Goal: Obtain resource: Download file/media

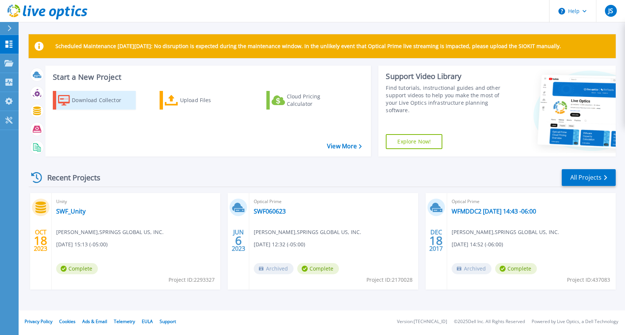
click at [101, 101] on div "Download Collector" at bounding box center [102, 100] width 60 height 15
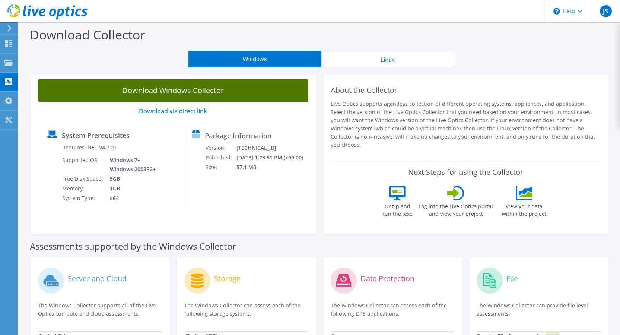
click at [227, 92] on link "Download Windows Collector" at bounding box center [173, 90] width 270 height 22
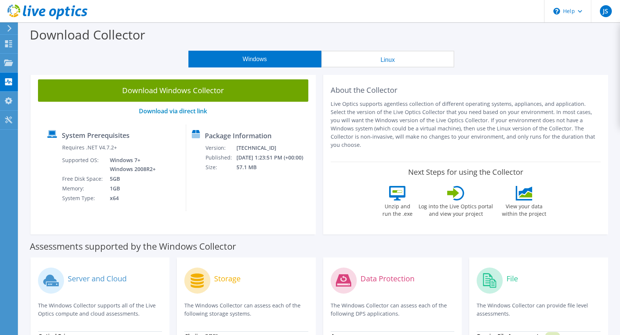
click at [9, 29] on icon at bounding box center [10, 28] width 6 height 7
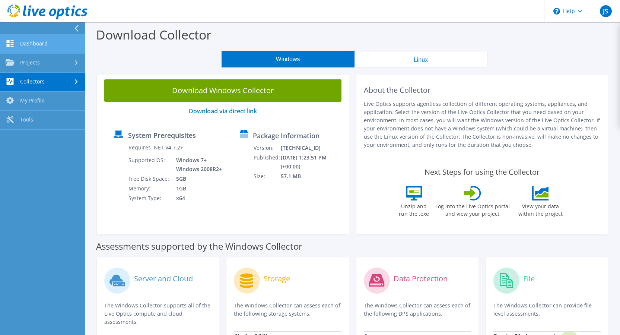
click at [29, 43] on link "Dashboard" at bounding box center [42, 44] width 85 height 19
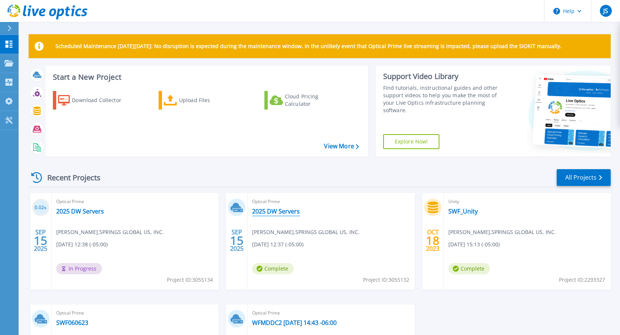
click at [270, 209] on link "2025 DW Servers" at bounding box center [276, 210] width 48 height 7
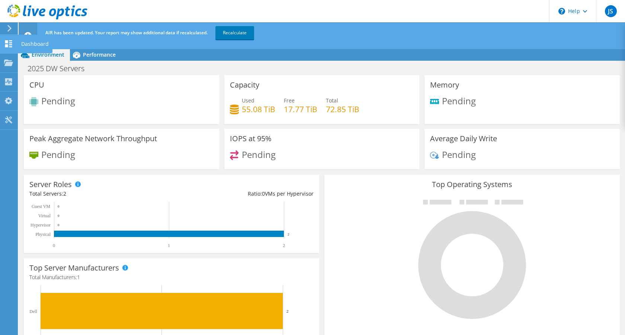
click at [8, 41] on icon at bounding box center [8, 43] width 9 height 7
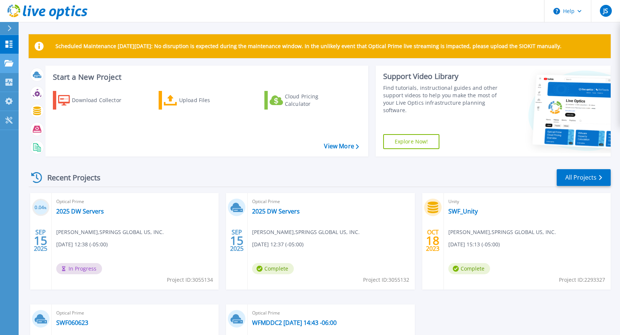
drag, startPoint x: 287, startPoint y: 211, endPoint x: 9, endPoint y: 64, distance: 314.6
click at [9, 64] on icon at bounding box center [8, 63] width 9 height 6
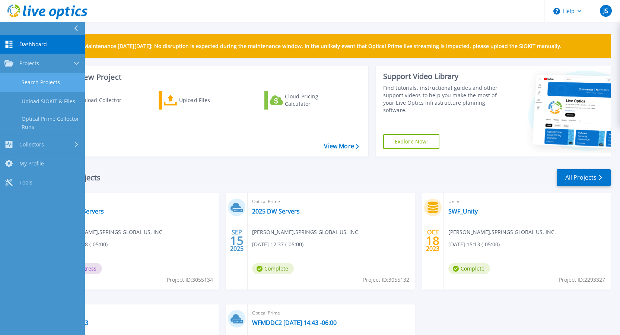
click at [46, 80] on link "Search Projects" at bounding box center [42, 82] width 85 height 19
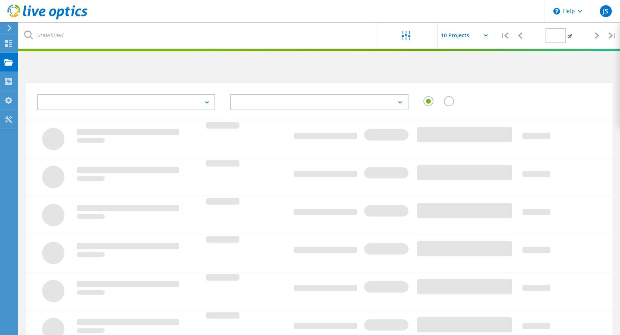
type input "1"
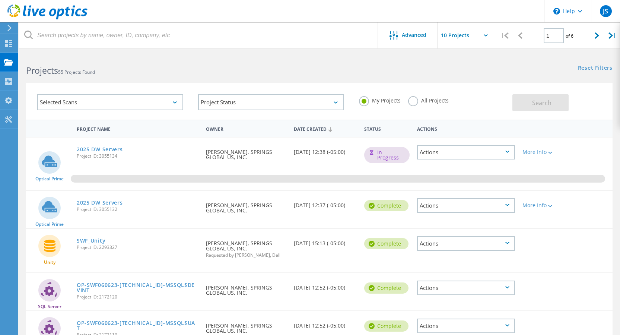
click at [506, 206] on icon at bounding box center [507, 205] width 4 height 2
click at [445, 223] on div "Delete" at bounding box center [466, 223] width 97 height 12
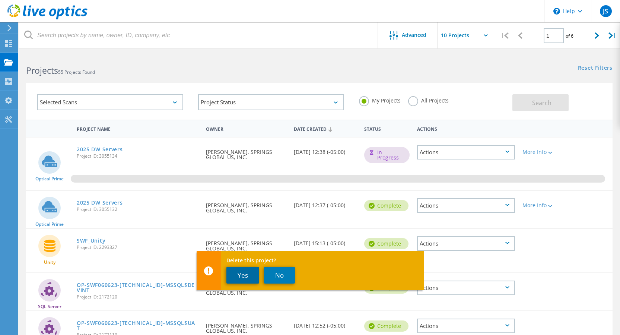
click at [252, 275] on button "Yes" at bounding box center [242, 275] width 33 height 17
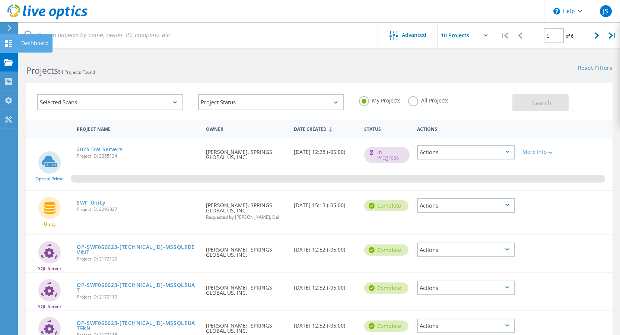
click at [7, 43] on icon at bounding box center [8, 43] width 9 height 7
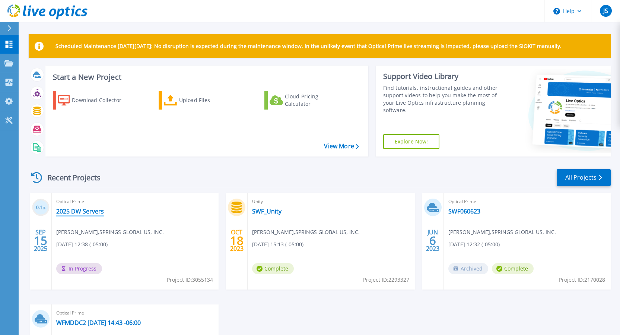
click at [80, 210] on link "2025 DW Servers" at bounding box center [80, 210] width 48 height 7
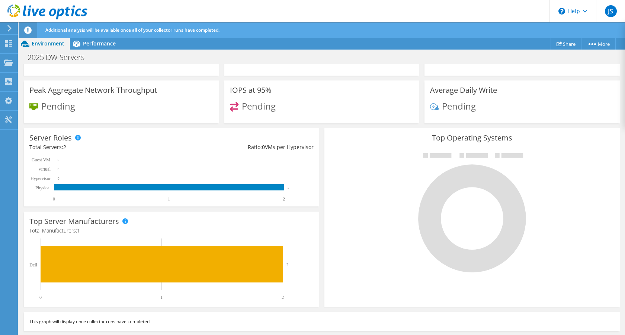
scroll to position [80, 0]
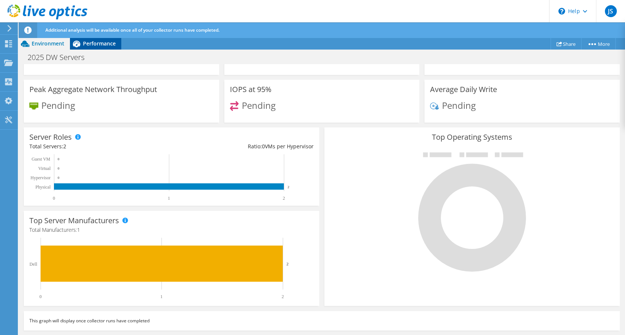
click at [102, 44] on span "Performance" at bounding box center [99, 43] width 33 height 7
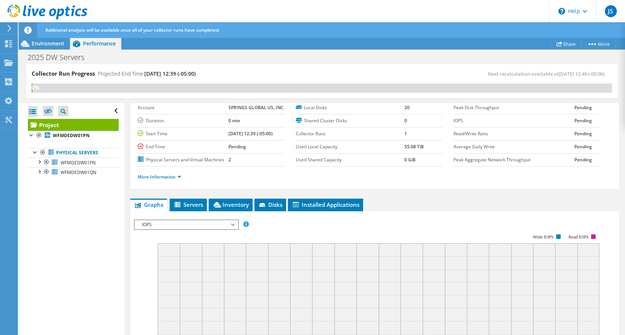
scroll to position [0, 0]
click at [12, 119] on icon at bounding box center [8, 119] width 9 height 7
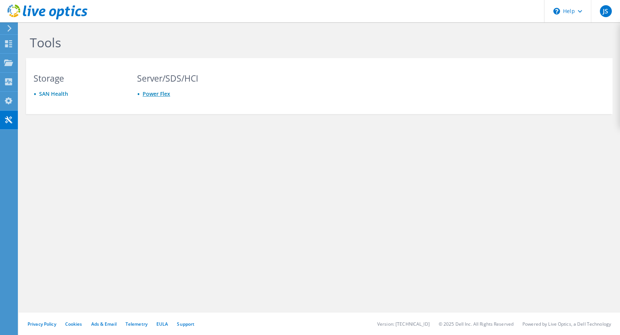
click at [161, 95] on link "Power Flex" at bounding box center [157, 93] width 28 height 7
click at [8, 44] on icon at bounding box center [8, 43] width 9 height 7
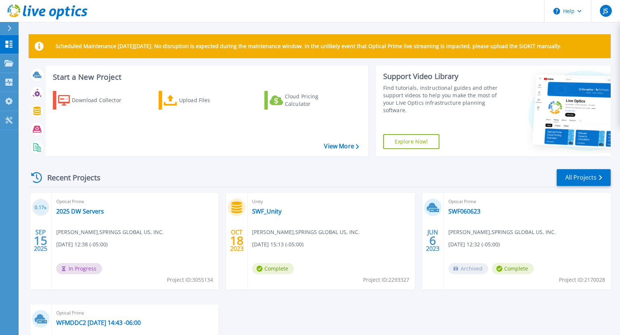
click at [11, 27] on icon at bounding box center [9, 28] width 4 height 6
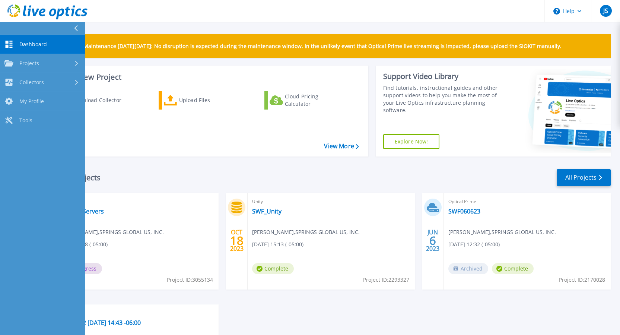
click at [11, 27] on button at bounding box center [42, 28] width 85 height 13
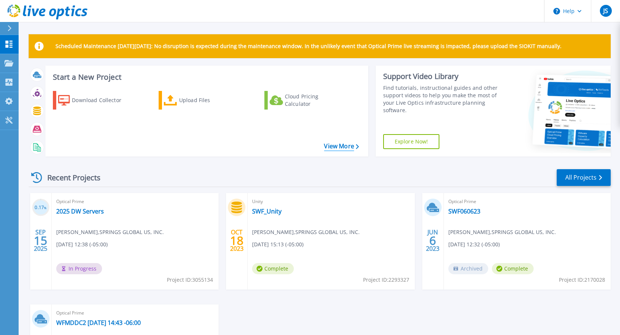
click at [340, 148] on link "View More" at bounding box center [341, 146] width 35 height 7
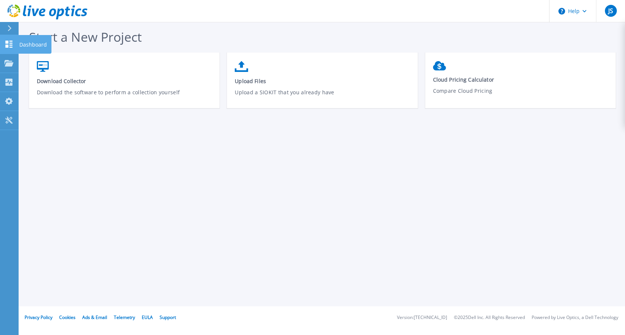
click at [7, 44] on icon at bounding box center [9, 44] width 7 height 7
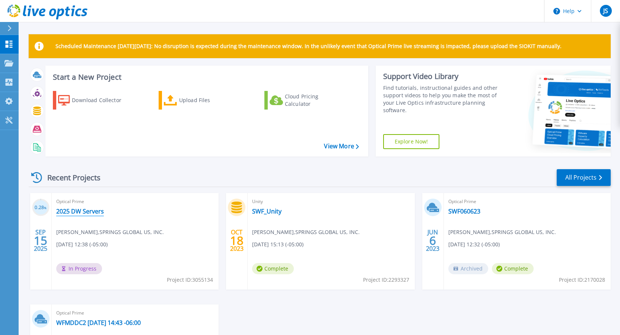
click at [93, 211] on link "2025 DW Servers" at bounding box center [80, 210] width 48 height 7
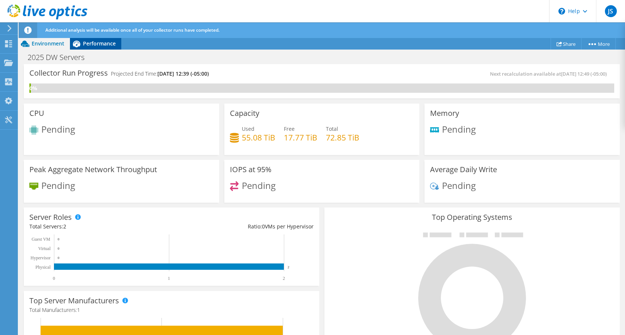
click at [94, 45] on span "Performance" at bounding box center [99, 43] width 33 height 7
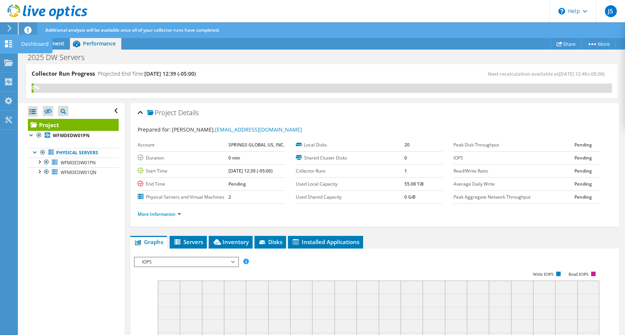
click at [10, 41] on icon at bounding box center [8, 43] width 9 height 7
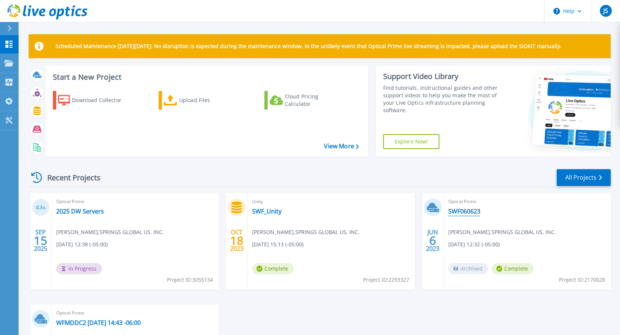
click at [469, 211] on link "SWF060623" at bounding box center [464, 210] width 32 height 7
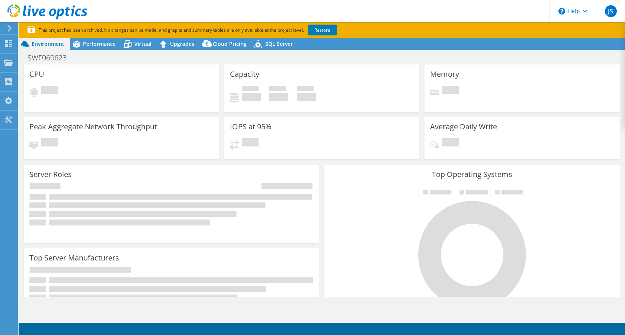
select select "[GEOGRAPHIC_DATA]"
select select "USD"
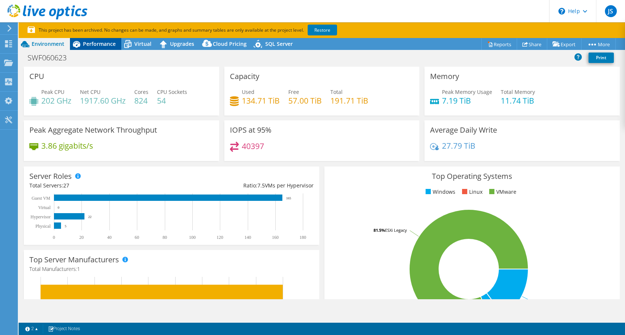
click at [104, 43] on span "Performance" at bounding box center [99, 43] width 33 height 7
